Goal: Task Accomplishment & Management: Manage account settings

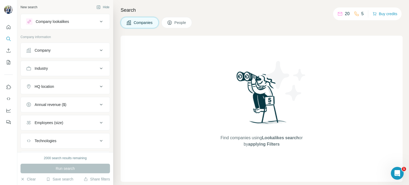
click at [59, 50] on div "Company" at bounding box center [62, 50] width 72 height 5
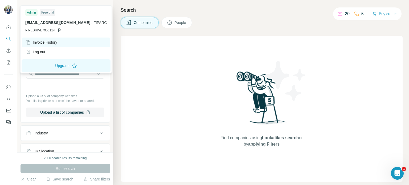
click at [57, 44] on div "Invoice History" at bounding box center [41, 42] width 32 height 5
click at [47, 62] on button "Upgrade" at bounding box center [66, 65] width 89 height 13
